Goal: Find contact information: Find contact information

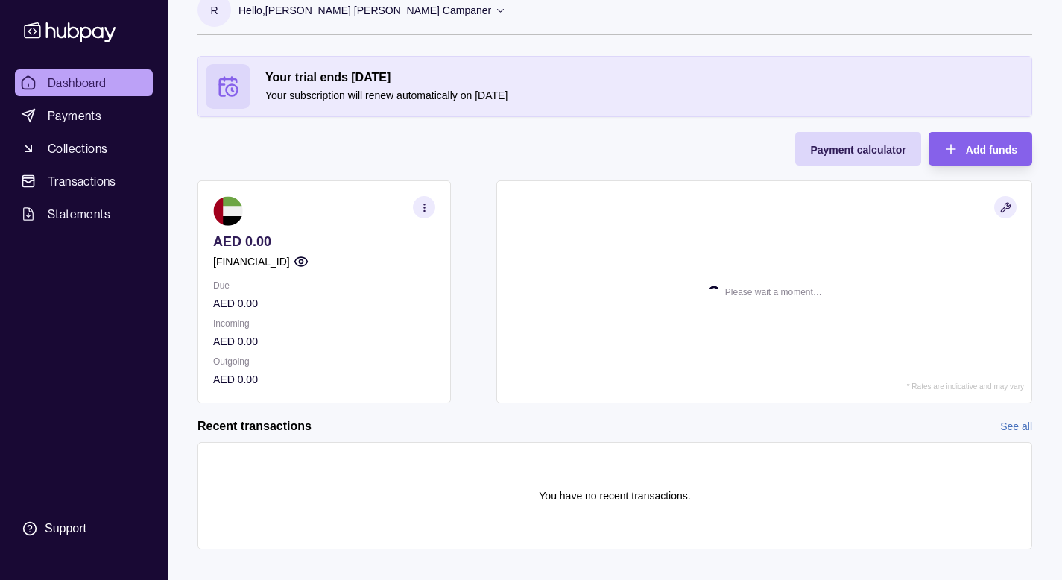
scroll to position [42, 0]
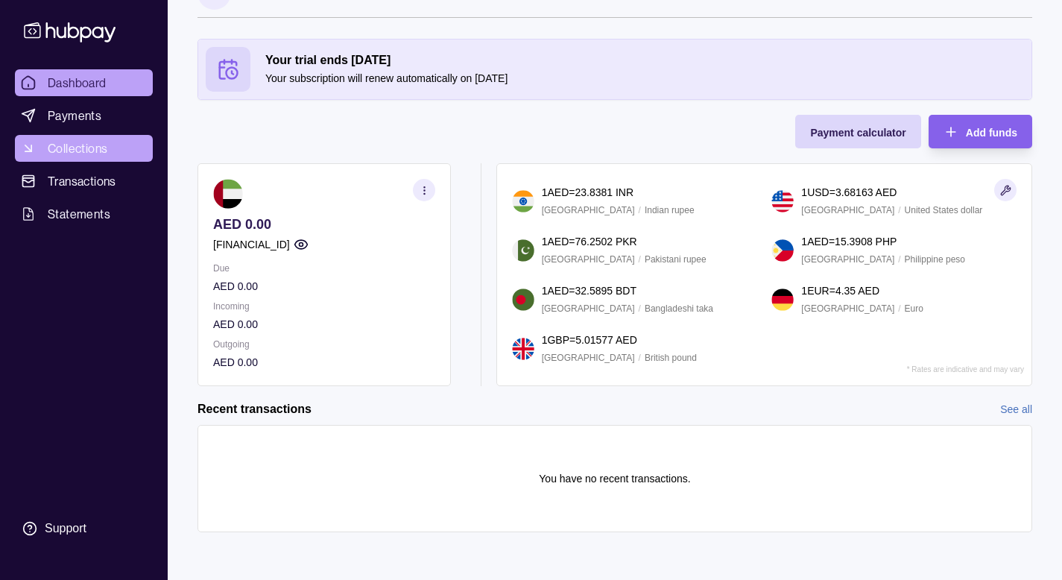
click at [80, 149] on span "Collections" at bounding box center [78, 148] width 60 height 18
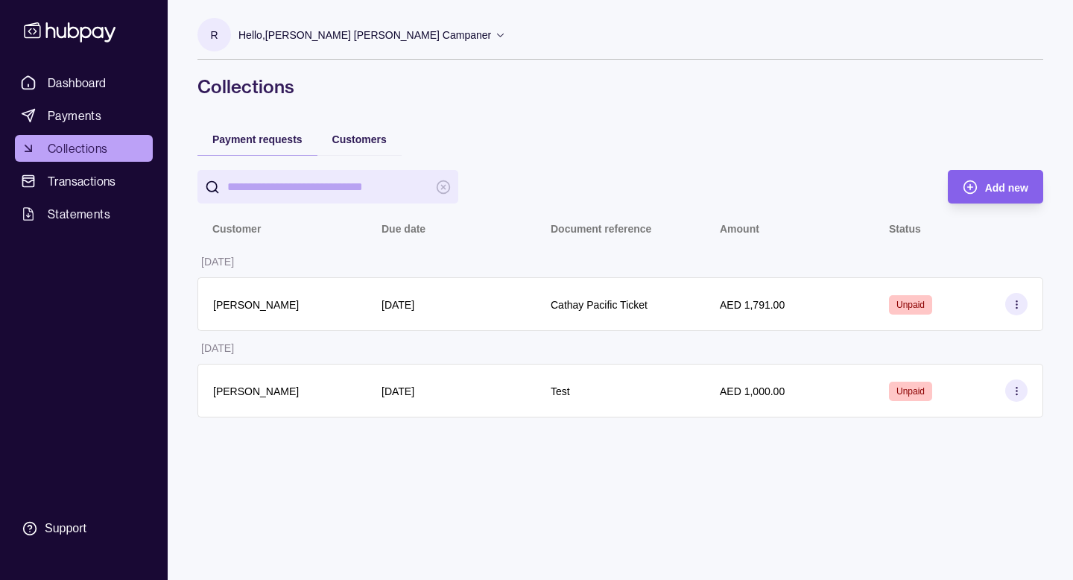
click at [1018, 302] on icon at bounding box center [1016, 304] width 11 height 11
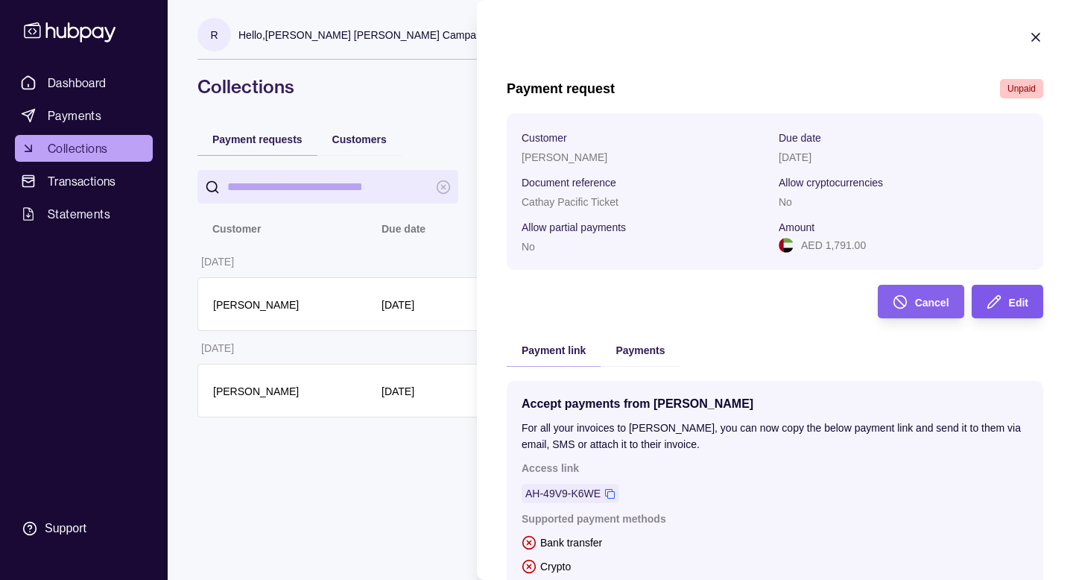
click at [987, 299] on icon "button" at bounding box center [994, 301] width 15 height 15
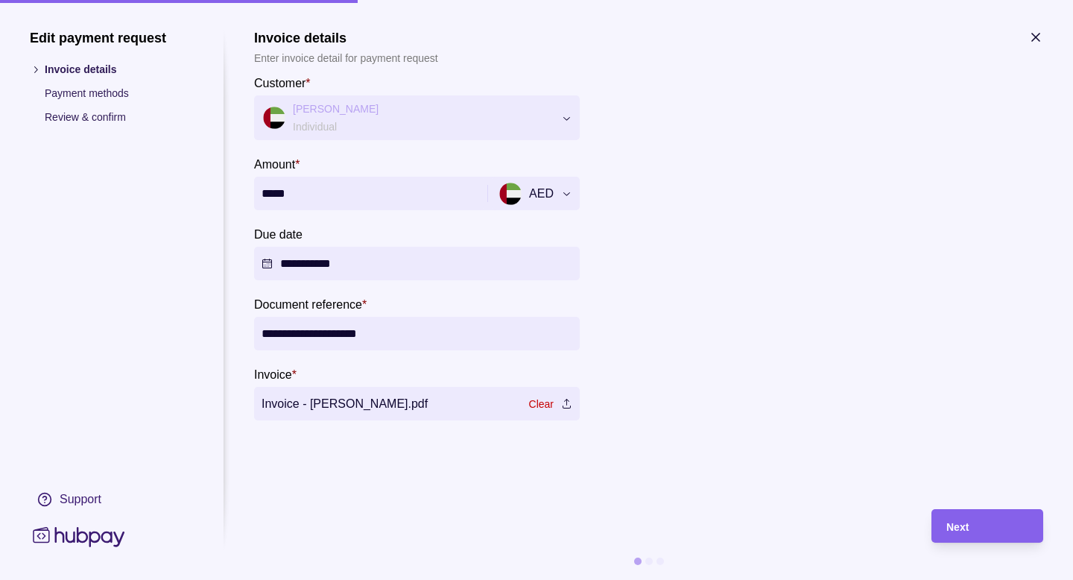
click at [566, 117] on section "[PERSON_NAME] Individual" at bounding box center [417, 117] width 326 height 45
click at [123, 91] on p "Payment methods" at bounding box center [119, 93] width 149 height 16
click at [96, 105] on ul "Invoice details Payment methods Review & confirm" at bounding box center [112, 93] width 164 height 64
click at [82, 69] on p "Invoice details" at bounding box center [119, 69] width 149 height 16
click at [75, 497] on div "Support" at bounding box center [81, 499] width 42 height 16
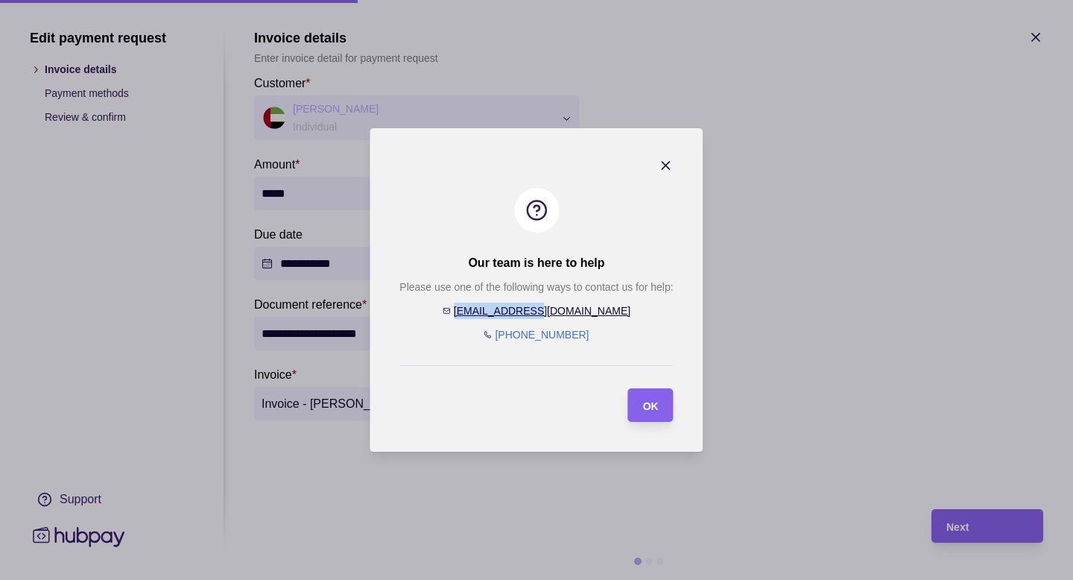
drag, startPoint x: 591, startPoint y: 312, endPoint x: 504, endPoint y: 305, distance: 87.4
click at [504, 305] on div "Please use one of the following ways to contact us for help: [EMAIL_ADDRESS][DO…" at bounding box center [535, 311] width 273 height 64
copy link "[EMAIL_ADDRESS][DOMAIN_NAME]"
click at [654, 407] on span "OK" at bounding box center [651, 406] width 16 height 12
